Goal: Task Accomplishment & Management: Manage account settings

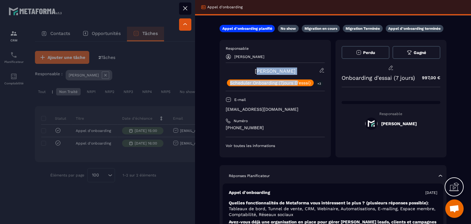
drag, startPoint x: 294, startPoint y: 75, endPoint x: 256, endPoint y: 71, distance: 38.5
click at [256, 71] on div "[PERSON_NAME] Scheduler Onboarding (7jours D'essai) +3" at bounding box center [274, 76] width 99 height 19
drag, startPoint x: 248, startPoint y: 70, endPoint x: 294, endPoint y: 73, distance: 46.0
click at [294, 73] on div "[PERSON_NAME] Scheduler Onboarding (7jours D'essai) +3" at bounding box center [274, 76] width 99 height 19
copy link "[PERSON_NAME]"
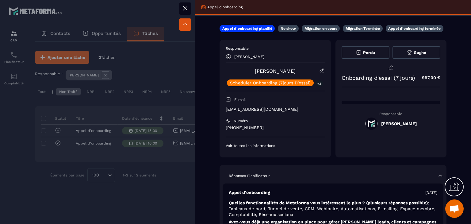
click at [180, 164] on div at bounding box center [235, 112] width 471 height 224
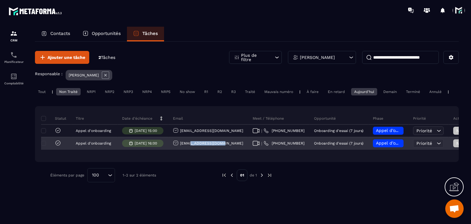
drag, startPoint x: 220, startPoint y: 151, endPoint x: 189, endPoint y: 151, distance: 31.2
click at [189, 149] on div "[EMAIL_ADDRESS][DOMAIN_NAME]" at bounding box center [208, 143] width 80 height 12
drag, startPoint x: 225, startPoint y: 147, endPoint x: 178, endPoint y: 152, distance: 47.8
click at [178, 149] on div "[EMAIL_ADDRESS][DOMAIN_NAME]" at bounding box center [208, 143] width 80 height 12
copy p "[EMAIL_ADDRESS][DOMAIN_NAME]"
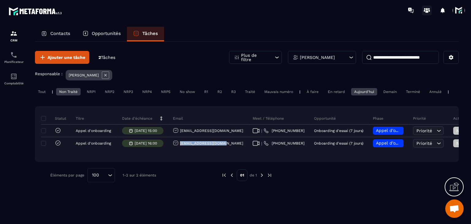
click at [426, 10] on icon at bounding box center [426, 11] width 10 height 10
